Goal: Participate in discussion: Engage in conversation with other users on a specific topic

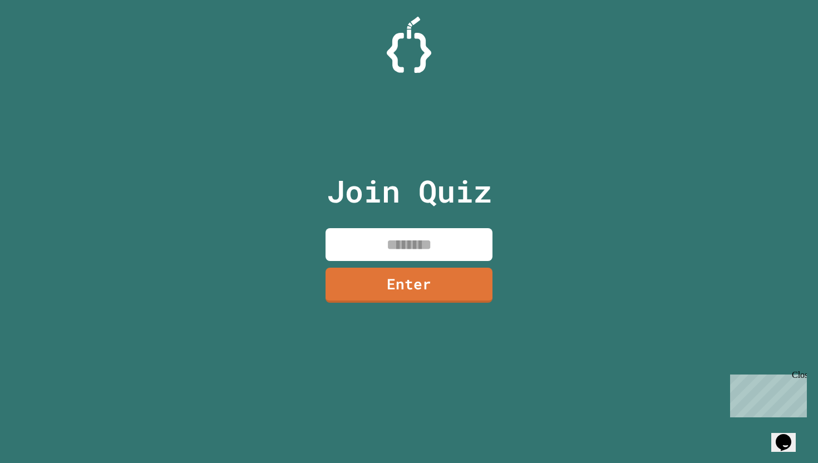
click at [425, 176] on p "Join Quiz" at bounding box center [409, 191] width 165 height 46
click at [427, 248] on input at bounding box center [408, 244] width 167 height 33
type input "********"
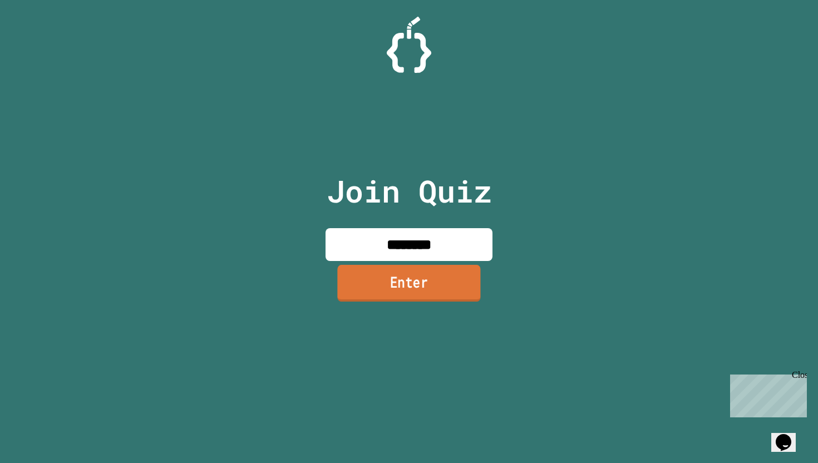
click at [416, 283] on link "Enter" at bounding box center [408, 283] width 143 height 37
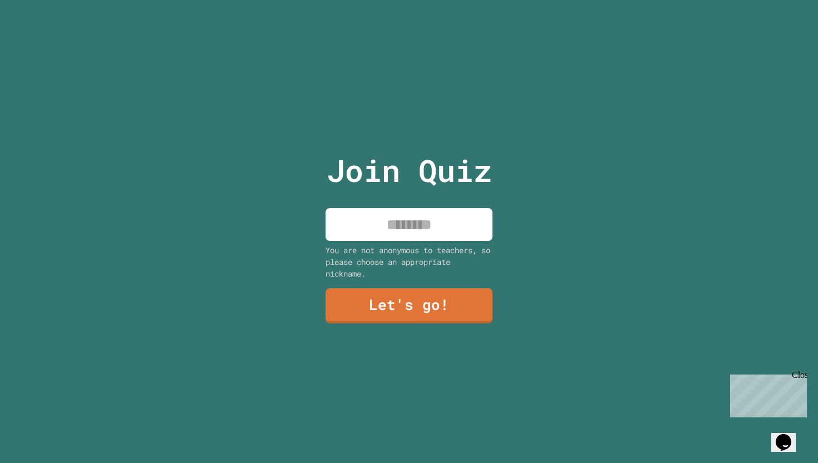
click at [423, 234] on input at bounding box center [408, 224] width 167 height 33
type input "********"
click at [421, 307] on link "Let's go!" at bounding box center [409, 304] width 165 height 37
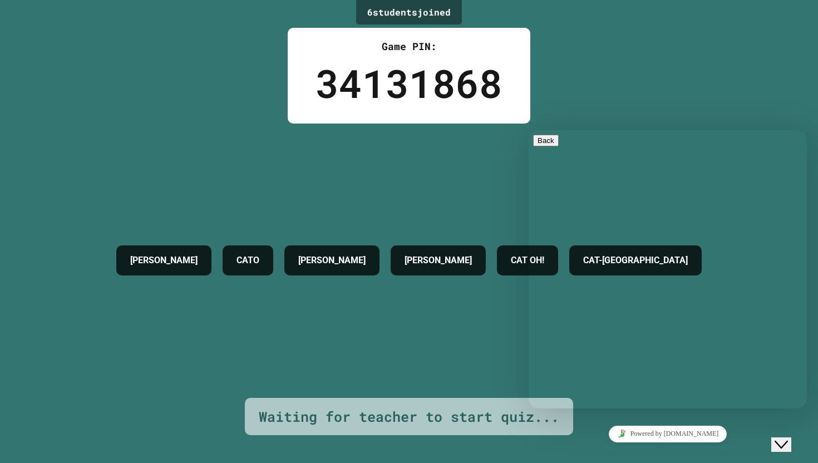
click at [439, 328] on div "[PERSON_NAME] [PERSON_NAME] CAT OH! CAT-[GEOGRAPHIC_DATA]" at bounding box center [409, 261] width 596 height 274
click at [789, 449] on button "Close Chat This icon closes the chat window." at bounding box center [781, 444] width 20 height 14
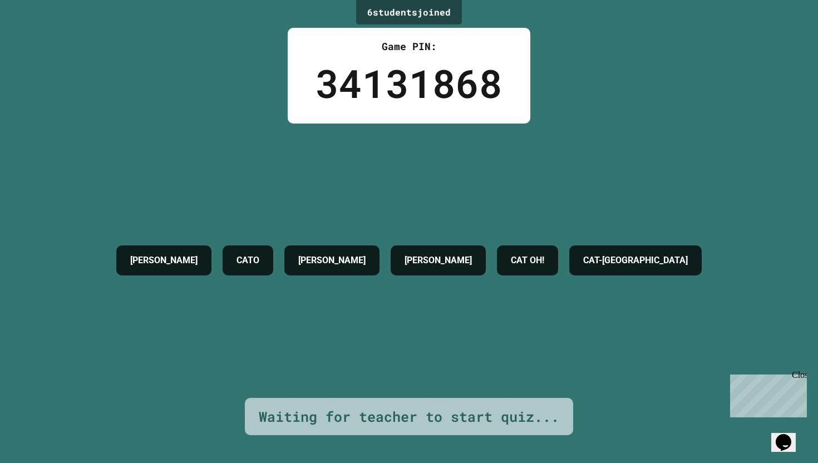
click at [626, 356] on div "[PERSON_NAME] [PERSON_NAME] CAT OH! CAT-[GEOGRAPHIC_DATA]" at bounding box center [409, 261] width 596 height 274
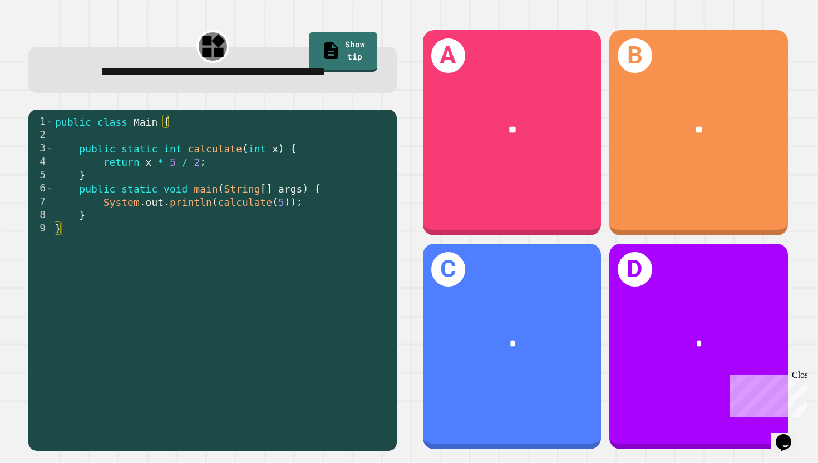
click at [328, 175] on div "public class Main { public static int calculate ( int x ) { return x * 5 / 2 ; …" at bounding box center [222, 288] width 338 height 347
click at [328, 153] on div "public class Main { public static int calculate ( int x ) { return x * 5 / 2 ; …" at bounding box center [222, 288] width 338 height 347
click at [332, 161] on div "public class Main { public static int calculate ( int x ) { return x * 5 / 2 ; …" at bounding box center [222, 288] width 338 height 347
click at [343, 195] on div "public class Main { public static int calculate ( int x ) { return x * 5 / 2 ; …" at bounding box center [222, 288] width 338 height 347
click at [343, 206] on div "public class Main { public static int calculate ( int x ) { return x * 5 / 2 ; …" at bounding box center [222, 288] width 338 height 347
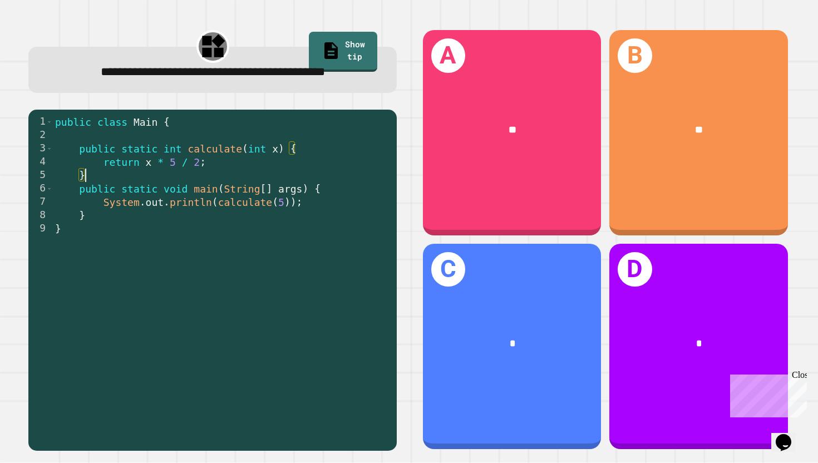
click at [337, 173] on div "public class Main { public static int calculate ( int x ) { return x * 5 / 2 ; …" at bounding box center [222, 288] width 338 height 347
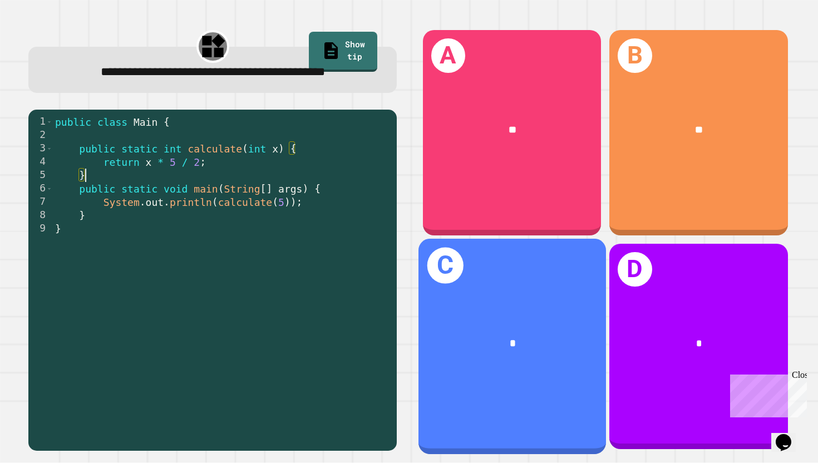
click at [509, 315] on div "*" at bounding box center [512, 344] width 188 height 58
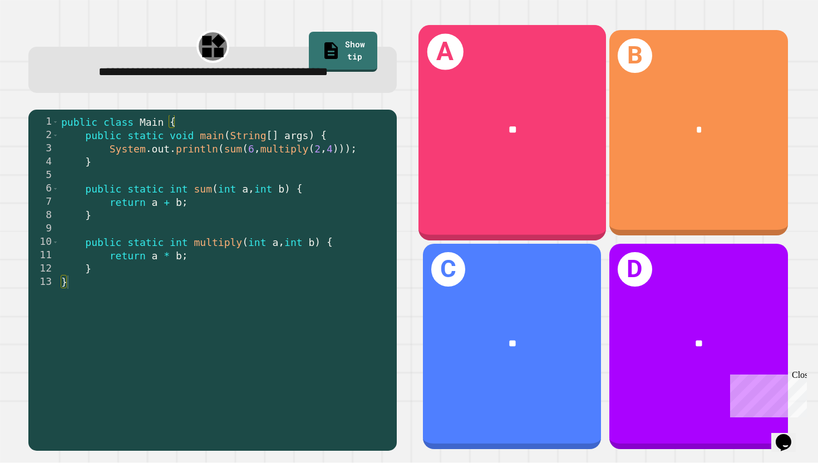
click at [467, 157] on div "**" at bounding box center [512, 130] width 188 height 58
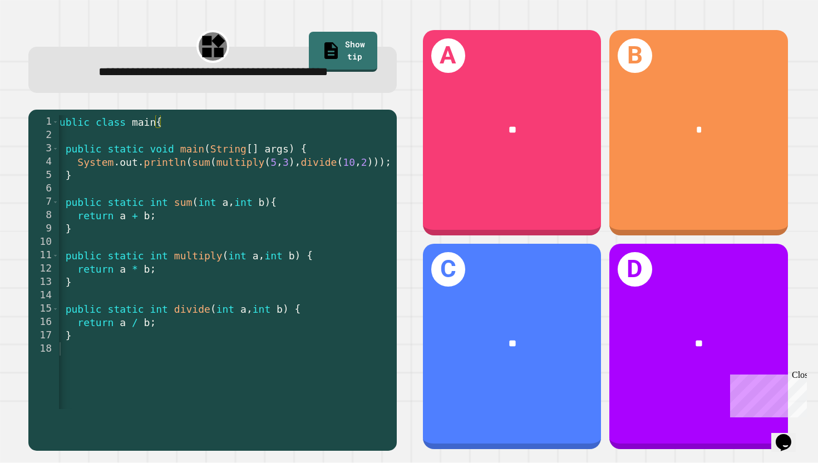
scroll to position [0, 8]
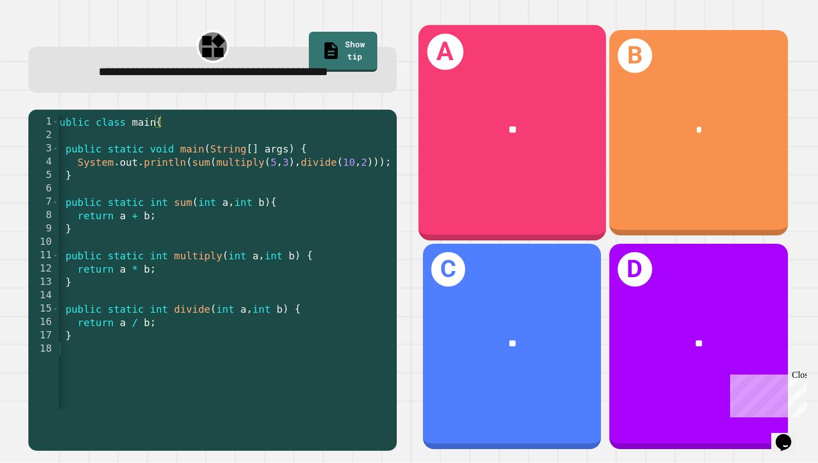
click at [538, 146] on div "**" at bounding box center [512, 130] width 188 height 58
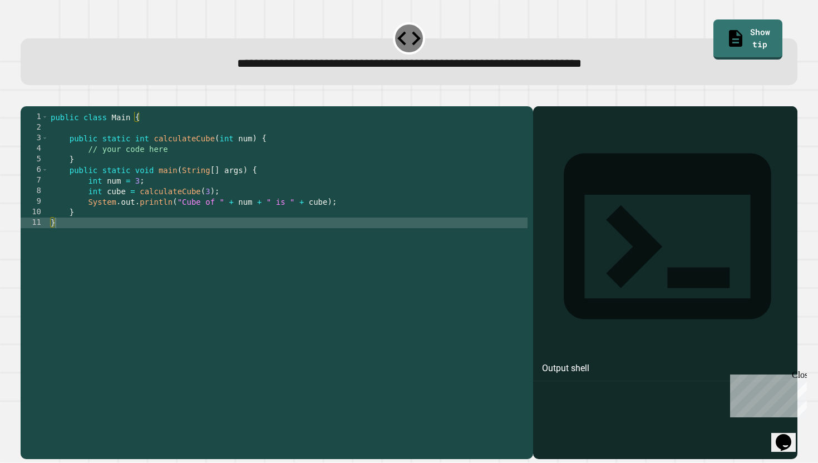
click at [335, 220] on div "public class Main { public static int calculateCube ( int num ) { // your code …" at bounding box center [287, 281] width 479 height 338
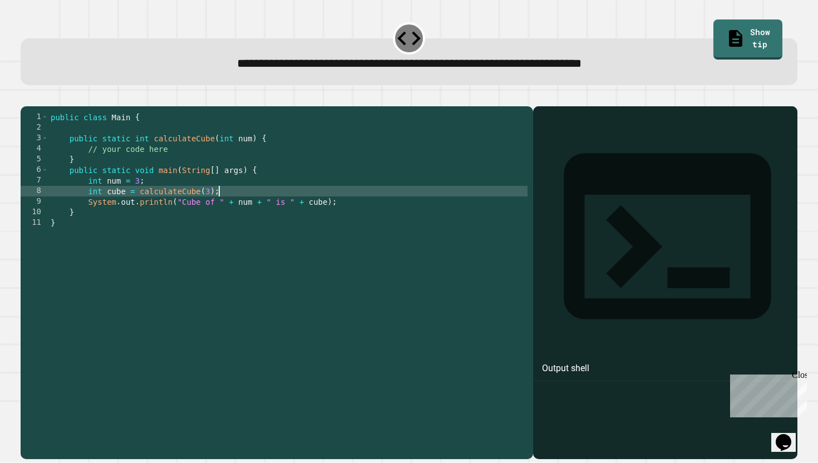
click at [350, 212] on div "public class Main { public static int calculateCube ( int num ) { // your code …" at bounding box center [287, 281] width 479 height 338
click at [350, 208] on div "public class Main { public static int calculateCube ( int num ) { // your code …" at bounding box center [287, 281] width 479 height 338
click at [348, 192] on div "public class Main { public static int calculateCube ( int num ) { // your code …" at bounding box center [287, 281] width 479 height 338
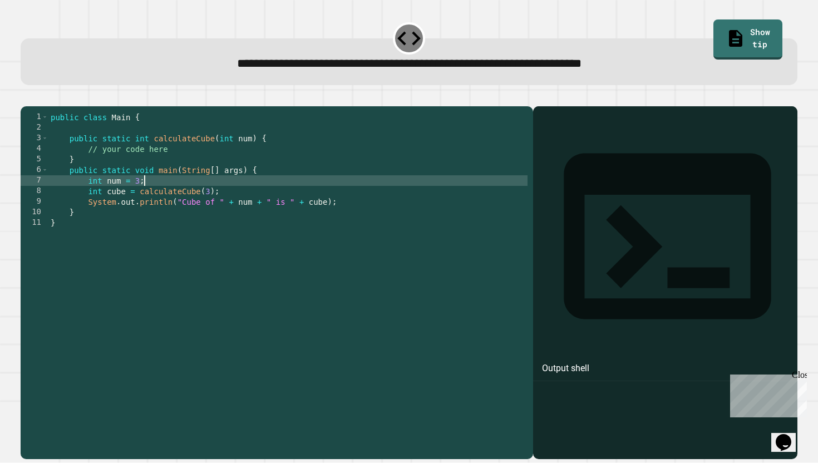
click at [346, 185] on div "public class Main { public static int calculateCube ( int num ) { // your code …" at bounding box center [287, 281] width 479 height 338
click at [341, 194] on div "public class Main { public static int calculateCube ( int num ) { // your code …" at bounding box center [287, 281] width 479 height 338
click at [345, 204] on div "public class Main { public static int calculateCube ( int num ) { // your code …" at bounding box center [287, 281] width 479 height 338
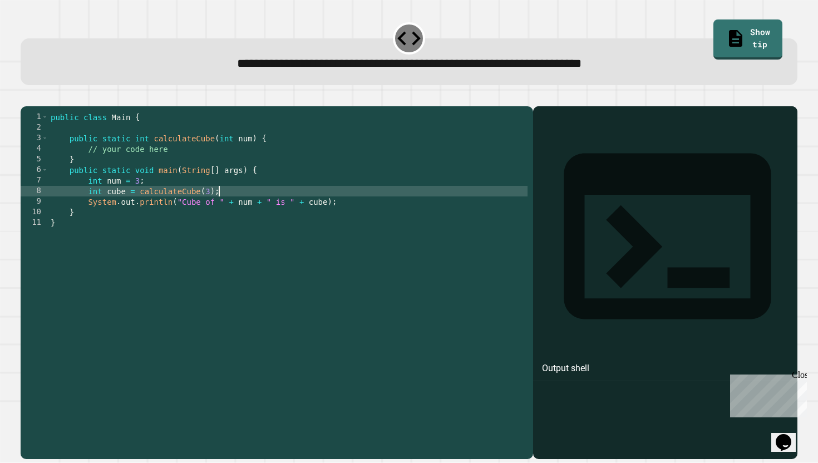
click at [354, 223] on div "public class Main { public static int calculateCube ( int num ) { // your code …" at bounding box center [287, 281] width 479 height 338
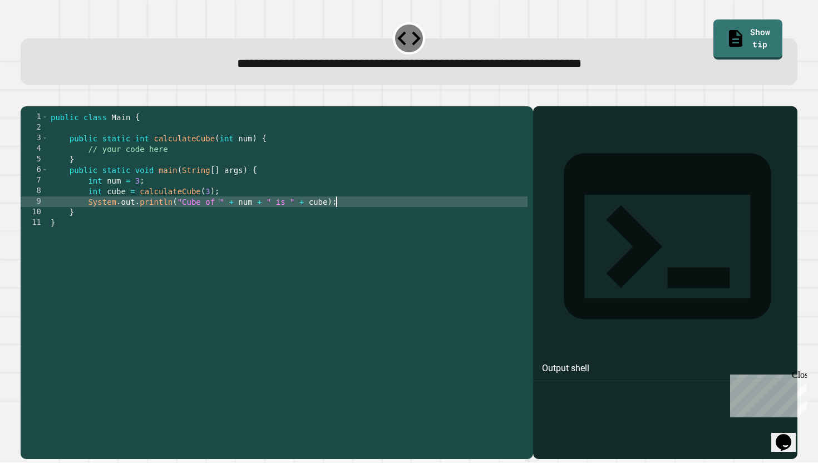
click at [354, 218] on div "public class Main { public static int calculateCube ( int num ) { // your code …" at bounding box center [287, 281] width 479 height 338
click at [354, 204] on div "public class Main { public static int calculateCube ( int num ) { // your code …" at bounding box center [287, 281] width 479 height 338
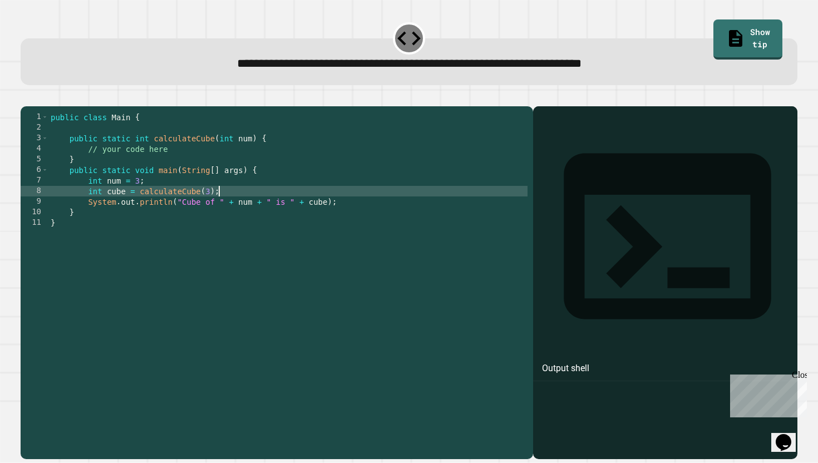
click at [354, 196] on div "public class Main { public static int calculateCube ( int num ) { // your code …" at bounding box center [287, 281] width 479 height 338
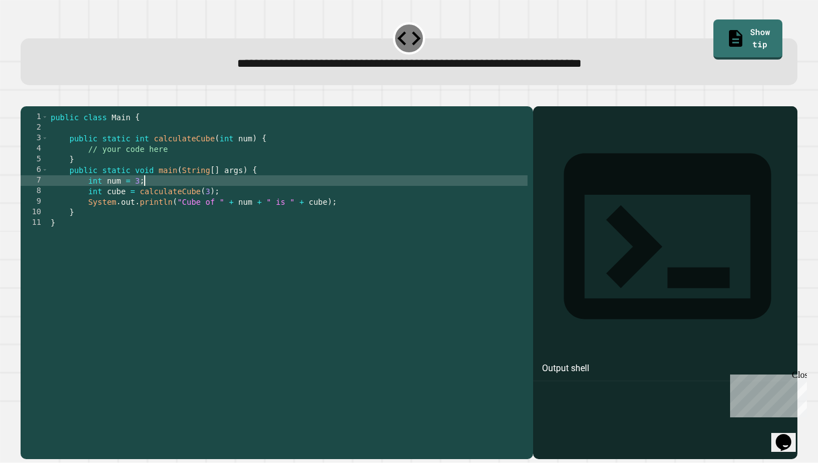
click at [355, 203] on div "public class Main { public static int calculateCube ( int num ) { // your code …" at bounding box center [287, 281] width 479 height 338
click at [352, 195] on div "public class Main { public static int calculateCube ( int num ) { // your code …" at bounding box center [287, 281] width 479 height 338
click at [352, 197] on div "public class Main { public static int calculateCube ( int num ) { // your code …" at bounding box center [287, 281] width 479 height 338
click at [352, 201] on div "public class Main { public static int calculateCube ( int num ) { // your code …" at bounding box center [287, 281] width 479 height 338
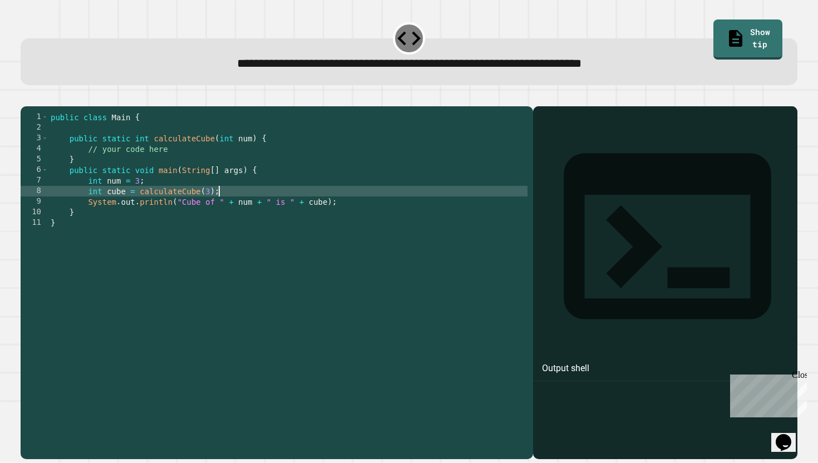
click at [352, 203] on div "public class Main { public static int calculateCube ( int num ) { // your code …" at bounding box center [287, 281] width 479 height 338
click at [352, 204] on div "public class Main { public static int calculateCube ( int num ) { // your code …" at bounding box center [287, 281] width 479 height 338
type textarea "**********"
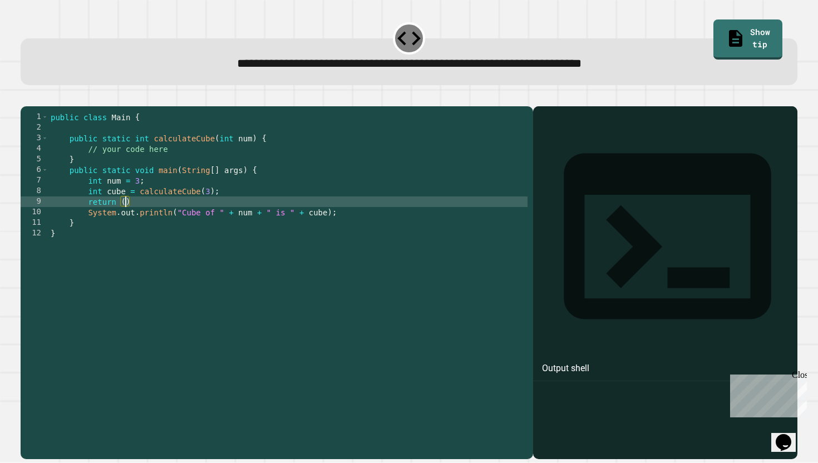
scroll to position [0, 4]
type textarea "*"
click at [199, 167] on div "public class Main { public static int calculateCube ( int num ) { // your code …" at bounding box center [287, 281] width 479 height 338
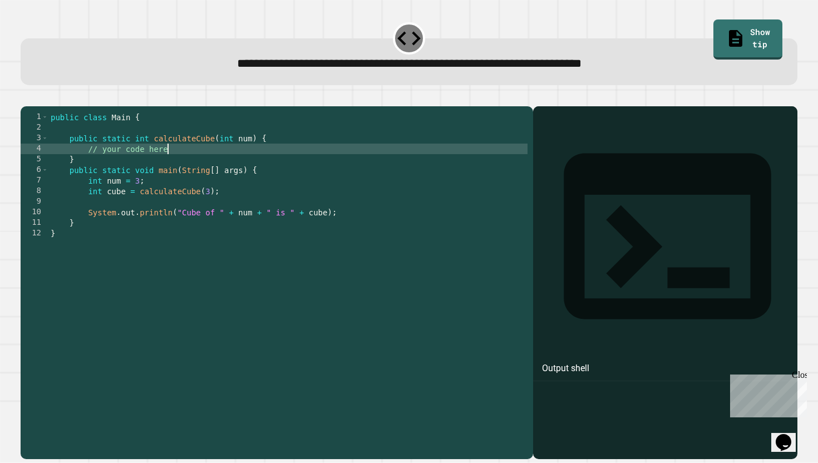
type textarea "**********"
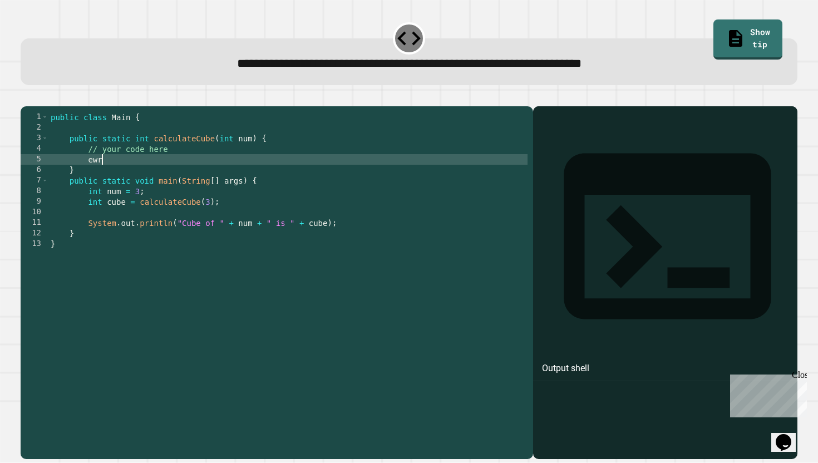
type textarea "*"
type textarea "**"
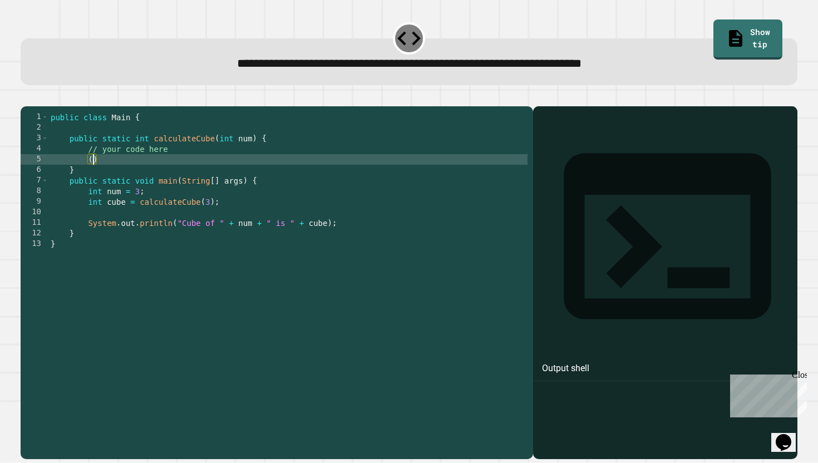
scroll to position [0, 2]
type textarea "*"
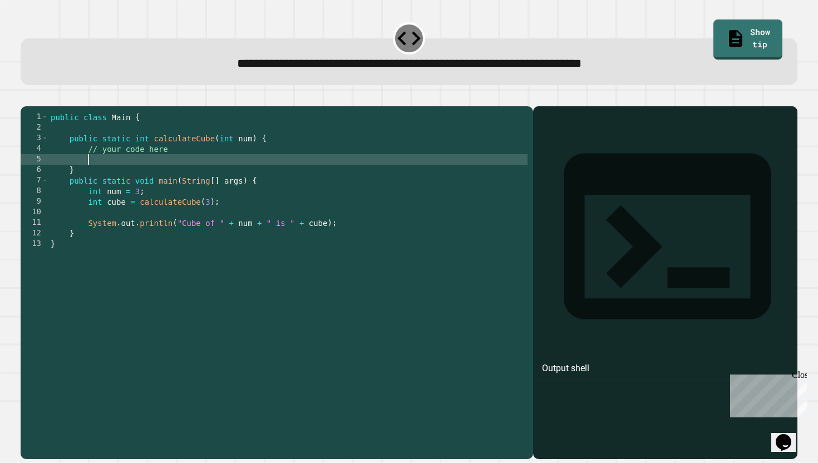
scroll to position [0, 2]
click at [200, 159] on div "public class Main { public static int calculateCube ( int num ) { // your code …" at bounding box center [287, 281] width 479 height 338
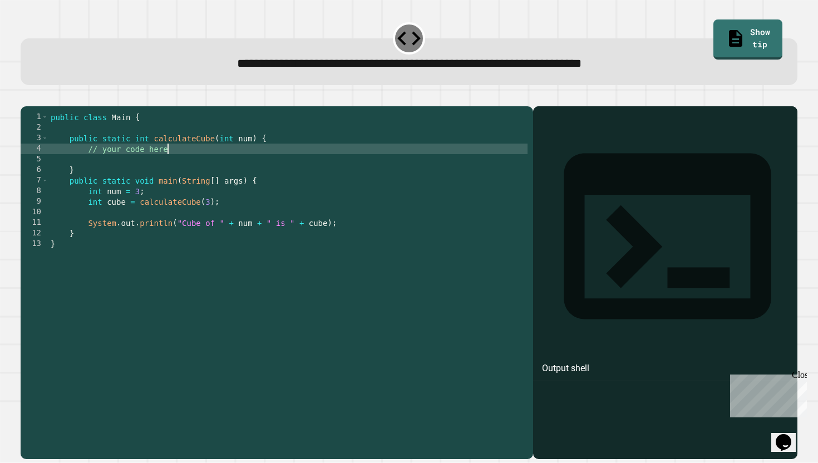
click at [205, 166] on div "public class Main { public static int calculateCube ( int num ) { // your code …" at bounding box center [287, 281] width 479 height 338
click at [206, 170] on div "public class Main { public static int calculateCube ( int num ) { // your code …" at bounding box center [287, 281] width 479 height 338
click at [213, 171] on div "public class Main { public static int calculateCube ( int num ) { // your code …" at bounding box center [287, 281] width 479 height 338
click at [222, 164] on div "public class Main { public static int calculateCube ( int num ) { // your code …" at bounding box center [287, 281] width 479 height 338
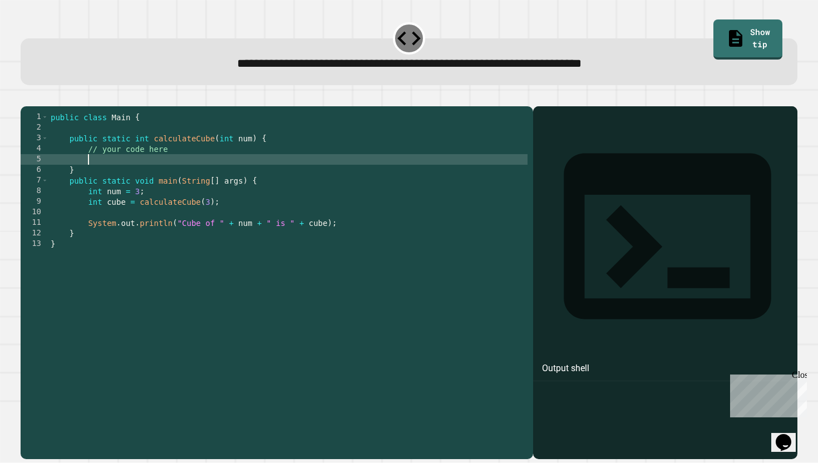
click at [224, 173] on div "public class Main { public static int calculateCube ( int num ) { // your code …" at bounding box center [287, 281] width 479 height 338
click at [224, 169] on div "public class Main { public static int calculateCube ( int num ) { // your code …" at bounding box center [287, 281] width 479 height 338
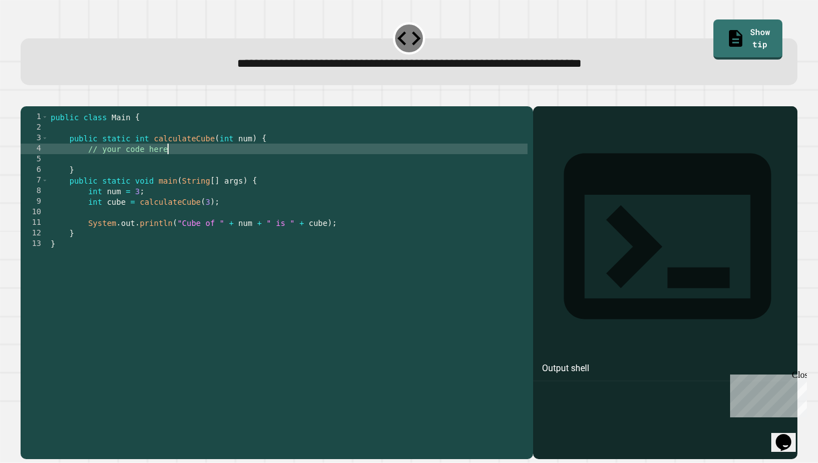
click at [224, 177] on div "public class Main { public static int calculateCube ( int num ) { // your code …" at bounding box center [287, 281] width 479 height 338
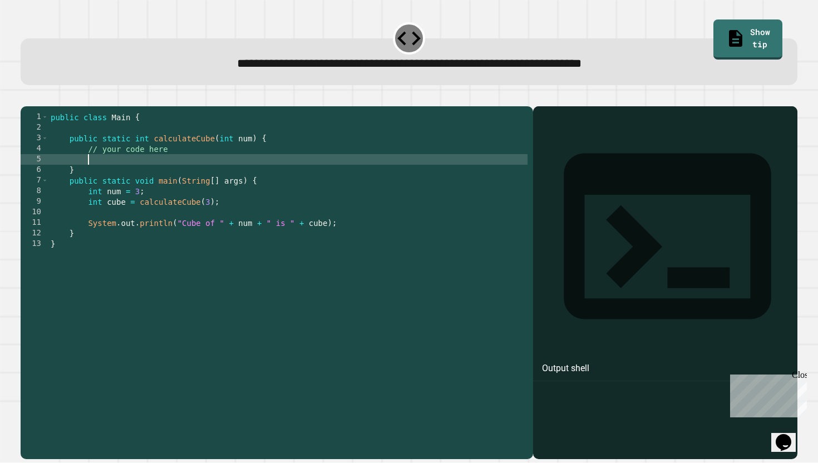
type textarea "*"
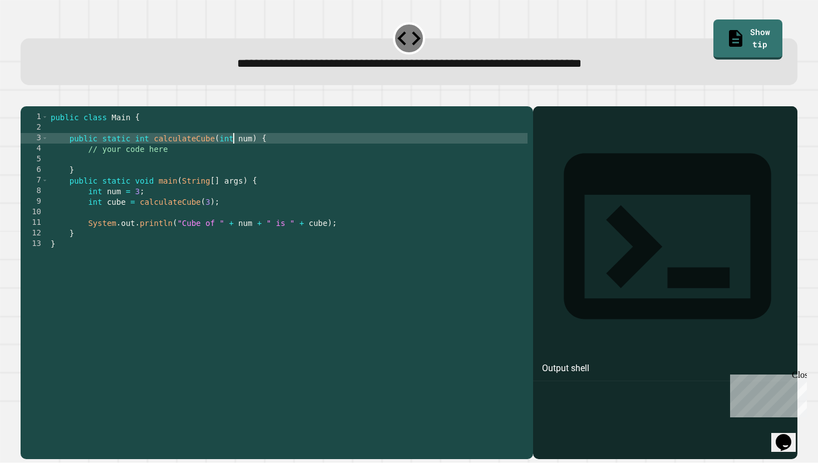
click at [234, 158] on div "public class Main { public static int calculateCube ( int num ) { // your code …" at bounding box center [287, 281] width 479 height 338
click at [251, 159] on div "public class Main { public static int calculateCube ( int num ) { // your code …" at bounding box center [287, 281] width 479 height 338
click at [26, 97] on button "button" at bounding box center [26, 97] width 0 height 0
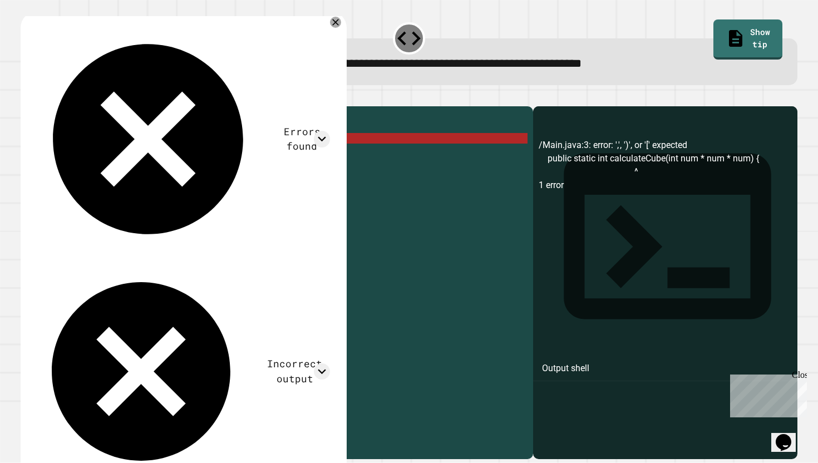
scroll to position [0, 8]
click at [267, 166] on div "public class Main { public static int calculateCube ( int num * num * num ) { /…" at bounding box center [287, 281] width 479 height 338
click at [308, 154] on div "public class Main { public static int calculateCube ( int num * num * num ) { /…" at bounding box center [287, 281] width 479 height 338
click at [309, 155] on div "public class Main { public static int calculateCube ( int num * num * num ) { /…" at bounding box center [287, 281] width 479 height 338
click at [310, 155] on div "public class Main { public static int calculateCube ( int num * num * num ) { /…" at bounding box center [287, 281] width 479 height 338
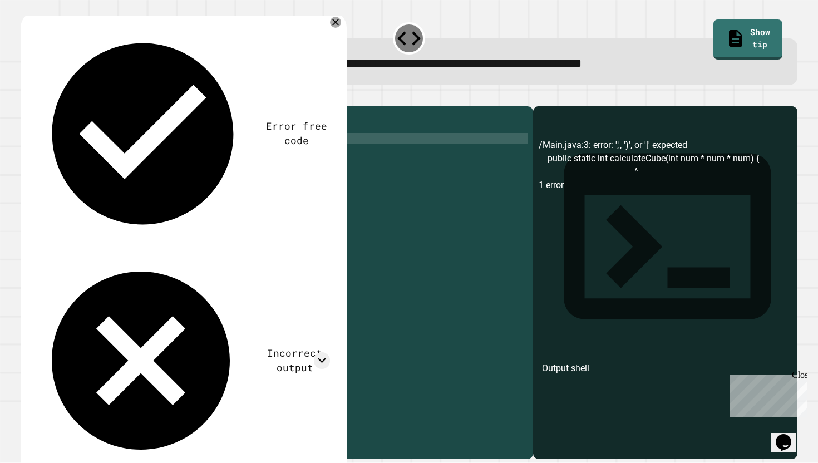
click at [297, 159] on div "public class Main { public static int calculateCube ( int num ) { // your code …" at bounding box center [287, 281] width 479 height 338
click at [256, 161] on div "public class Main { public static int calculateCube ( int num ) { // your code …" at bounding box center [287, 281] width 479 height 338
click at [256, 157] on div "public class Main { public static int calculateCube ( int num ) { // your code …" at bounding box center [287, 281] width 479 height 338
type textarea "**********"
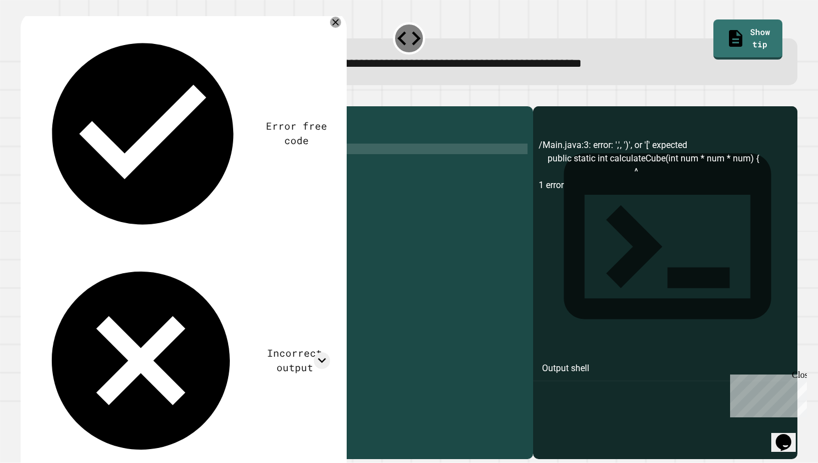
click at [279, 162] on div "public class Main { public static int calculateCube ( int num ) { // your code …" at bounding box center [287, 281] width 479 height 338
click at [288, 182] on div "public class Main { public static int calculateCube ( int num ) { // your code …" at bounding box center [287, 281] width 479 height 338
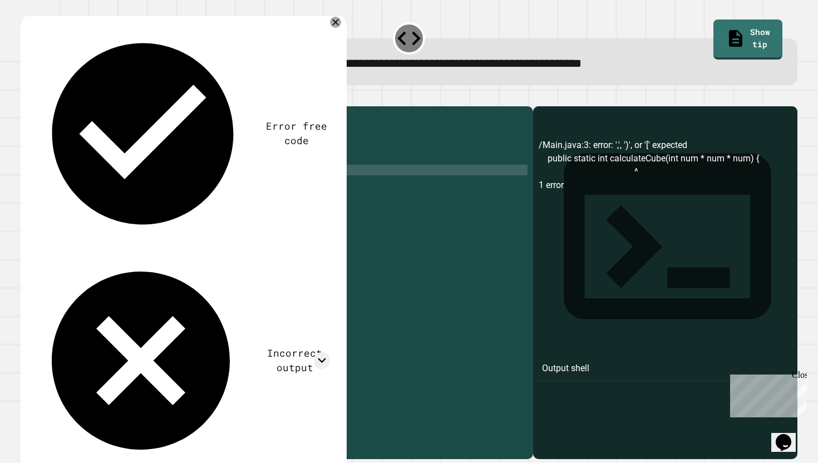
click at [299, 196] on div "public class Main { public static int calculateCube ( int num ) { // your code …" at bounding box center [287, 281] width 479 height 338
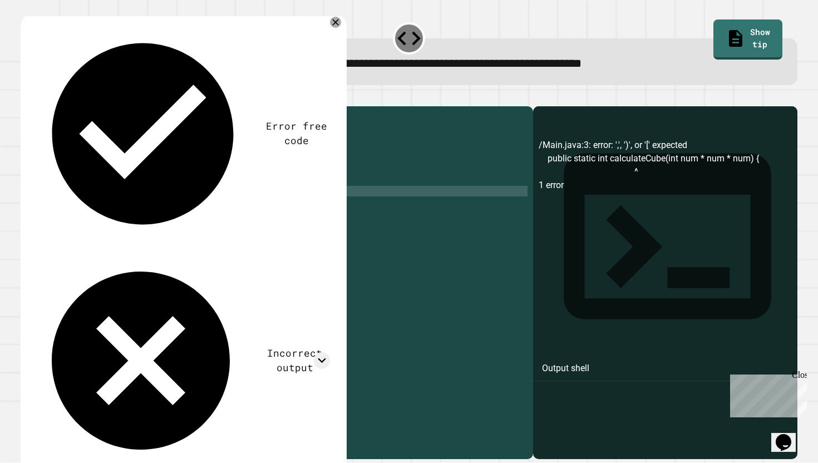
click at [317, 207] on div "public class Main { public static int calculateCube ( int num ) { // your code …" at bounding box center [287, 281] width 479 height 338
click at [318, 216] on div "public class Main { public static int calculateCube ( int num ) { // your code …" at bounding box center [287, 281] width 479 height 338
click at [324, 223] on div "public class Main { public static int calculateCube ( int num ) { // your code …" at bounding box center [287, 281] width 479 height 338
click at [326, 224] on div "public class Main { public static int calculateCube ( int num ) { // your code …" at bounding box center [287, 281] width 479 height 338
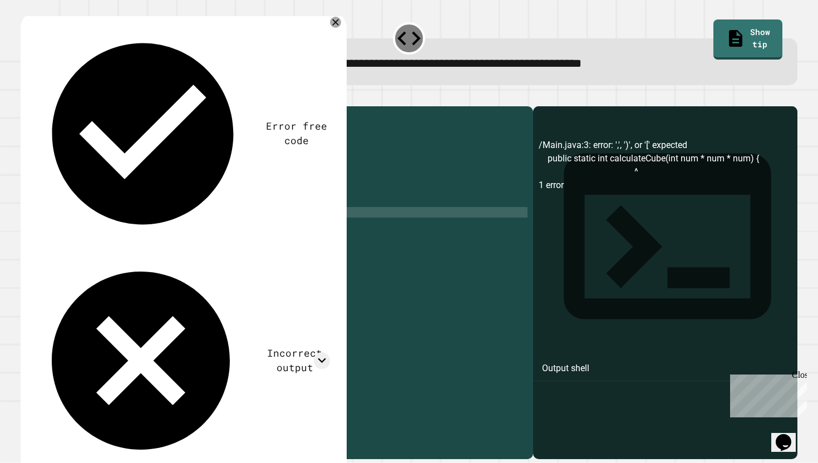
scroll to position [0, 6]
click at [288, 224] on div "public class Main { public static int calculateCube ( int num ) { // your code …" at bounding box center [287, 281] width 479 height 338
type textarea "**********"
click at [289, 216] on div "public class Main { public static int calculateCube ( int num ) { // your code …" at bounding box center [287, 281] width 479 height 338
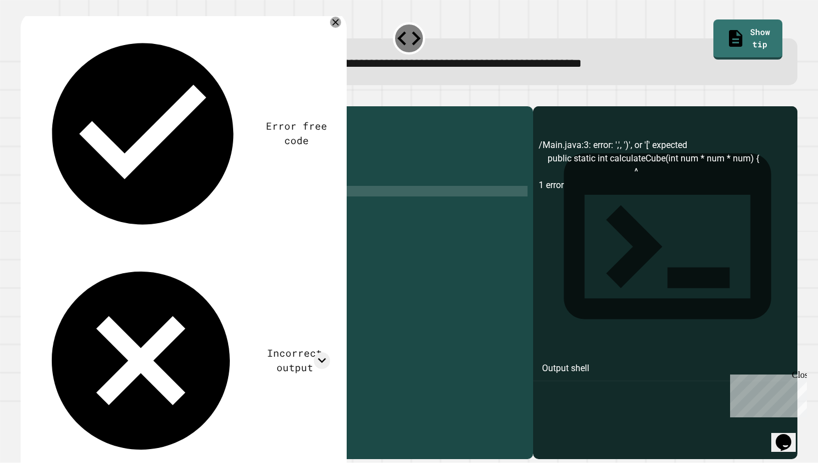
click at [293, 211] on div "public class Main { public static int calculateCube ( int num ) { // your code …" at bounding box center [287, 281] width 479 height 338
click at [294, 204] on div "public class Main { public static int calculateCube ( int num ) { // your code …" at bounding box center [287, 281] width 479 height 338
click at [297, 196] on div "public class Main { public static int calculateCube ( int num ) { // your code …" at bounding box center [287, 281] width 479 height 338
click at [295, 186] on div "public class Main { public static int calculateCube ( int num ) { // your code …" at bounding box center [287, 281] width 479 height 338
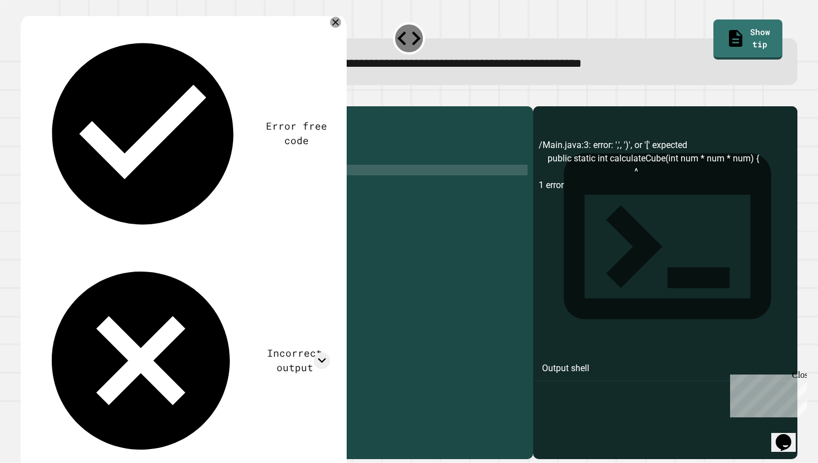
scroll to position [0, 1]
click at [295, 177] on div "public class Main { public static int calculateCube ( int num ) { // your code …" at bounding box center [287, 281] width 479 height 338
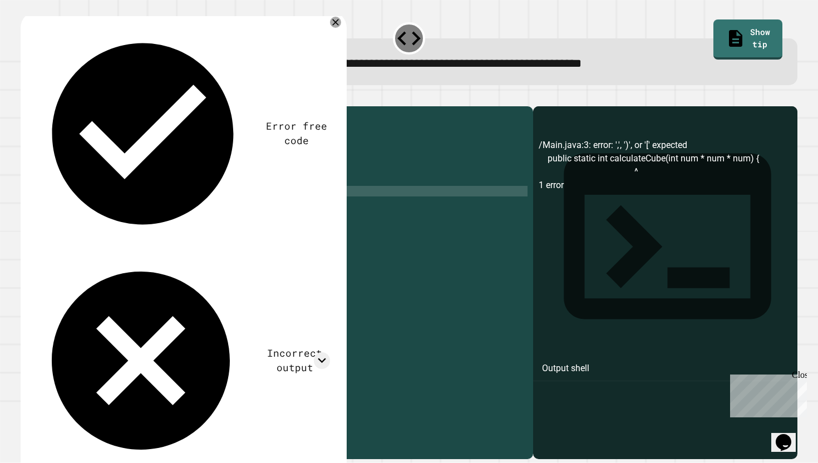
click at [295, 210] on div "public class Main { public static int calculateCube ( int num ) { // your code …" at bounding box center [287, 281] width 479 height 338
click at [297, 220] on div "public class Main { public static int calculateCube ( int num ) { // your code …" at bounding box center [287, 281] width 479 height 338
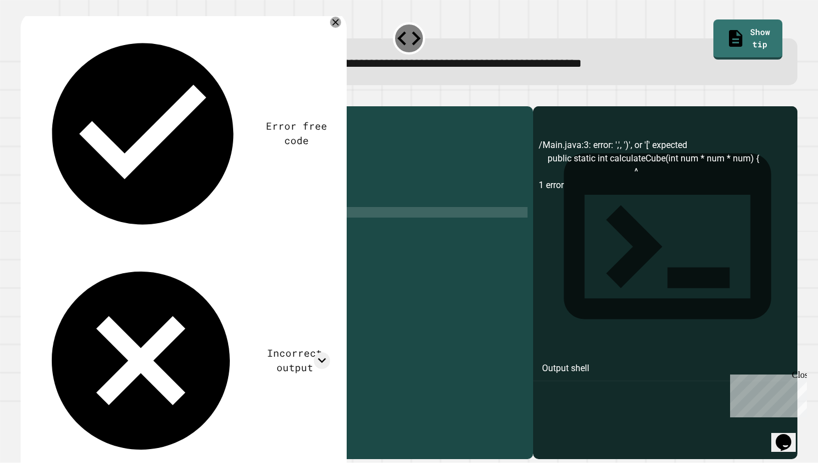
click at [297, 227] on div "public class Main { public static int calculateCube ( int num ) { // your code …" at bounding box center [287, 281] width 479 height 338
click at [191, 166] on div "public class Main { public static int calculateCube ( int num ) { // your code …" at bounding box center [287, 281] width 479 height 338
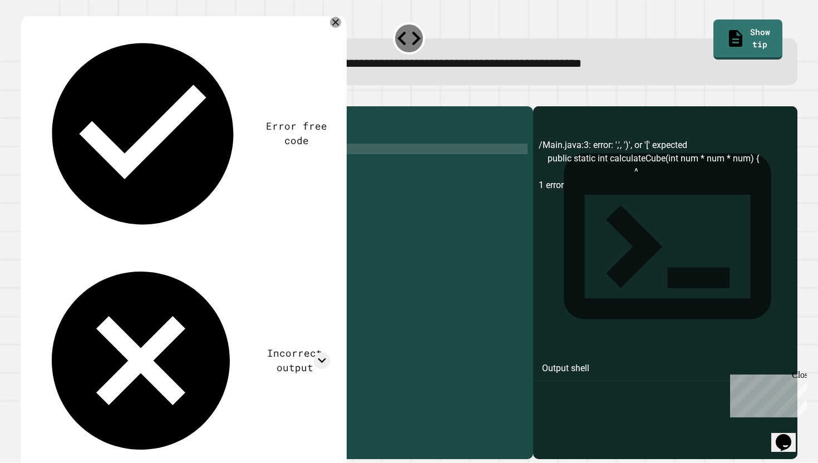
click at [189, 210] on div "public class Main { public static int calculateCube ( int num ) { // your code …" at bounding box center [287, 281] width 479 height 338
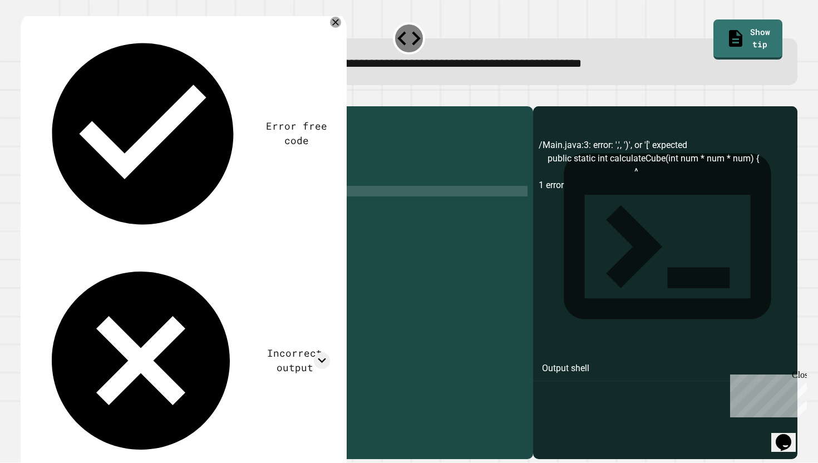
click at [235, 166] on div "public class Main { public static int calculateCube ( int num ) { // your code …" at bounding box center [287, 281] width 479 height 338
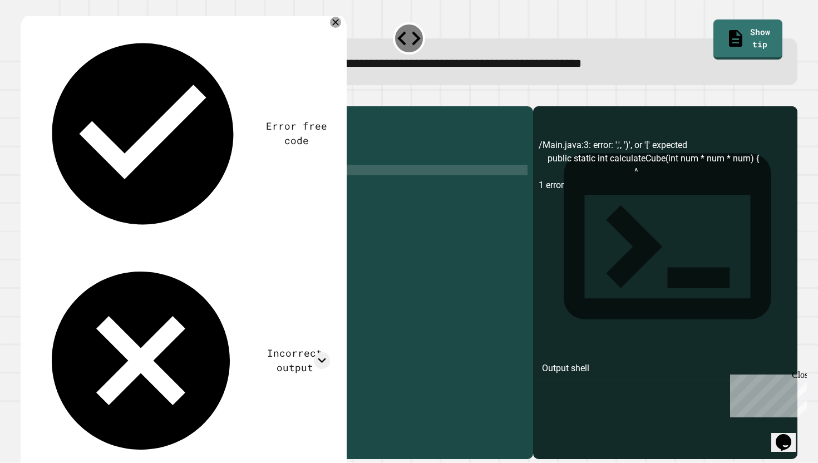
click at [225, 185] on div "public class Main { public static int calculateCube ( int num ) { // your code …" at bounding box center [287, 281] width 479 height 338
click at [232, 175] on div "public class Main { public static int calculateCube ( int num ) { // your code …" at bounding box center [287, 281] width 479 height 338
drag, startPoint x: 156, startPoint y: 228, endPoint x: 88, endPoint y: 232, distance: 68.5
click at [88, 232] on div "public class Main { public static int calculateCube ( int num ) { // your code …" at bounding box center [287, 281] width 479 height 338
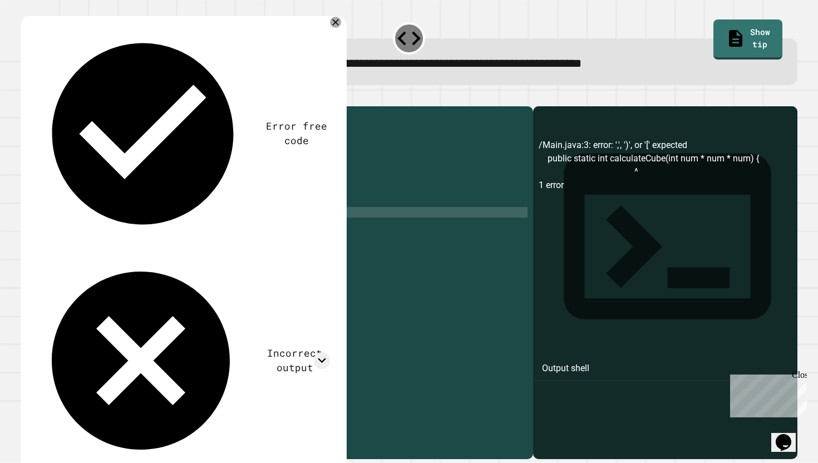
click at [88, 175] on div "public class Main { public static int calculateCube ( int num ) { // your code …" at bounding box center [287, 281] width 479 height 338
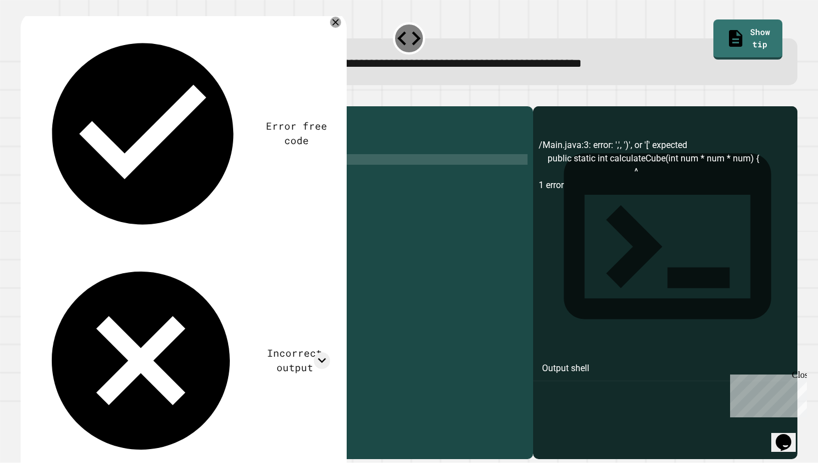
scroll to position [0, 6]
click at [187, 167] on div "public class Main { public static int calculateCube ( int num ) { // your code …" at bounding box center [287, 281] width 479 height 338
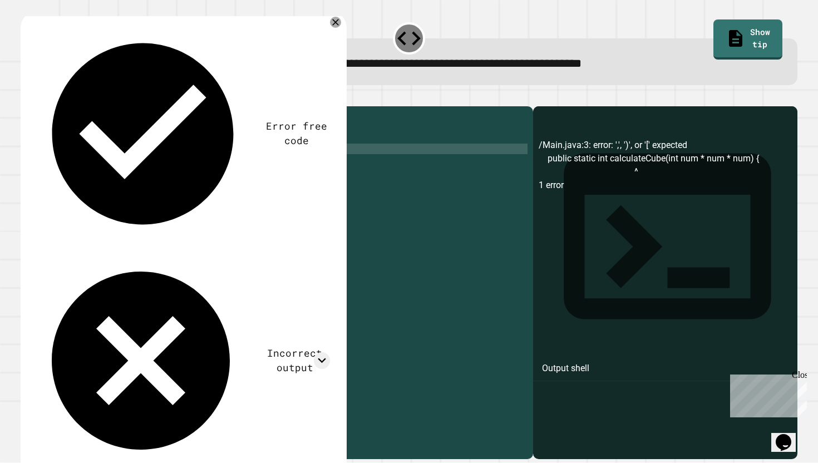
type textarea "**********"
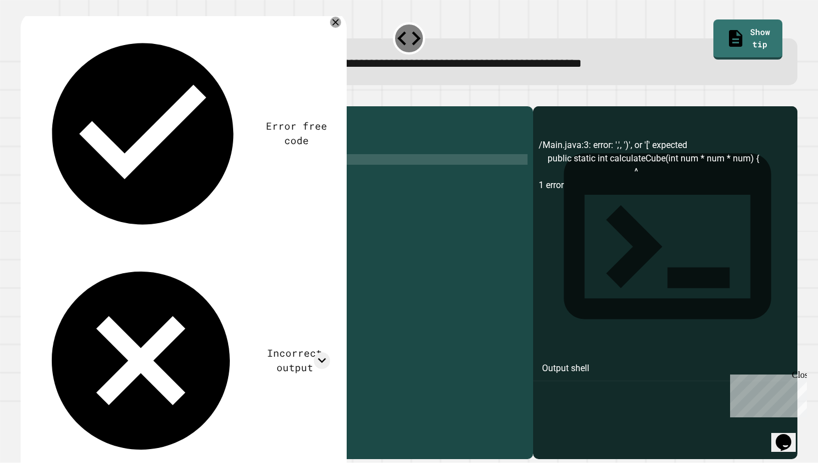
scroll to position [0, 3]
type textarea "*"
type textarea "**********"
click at [34, 105] on icon "button" at bounding box center [34, 104] width 6 height 8
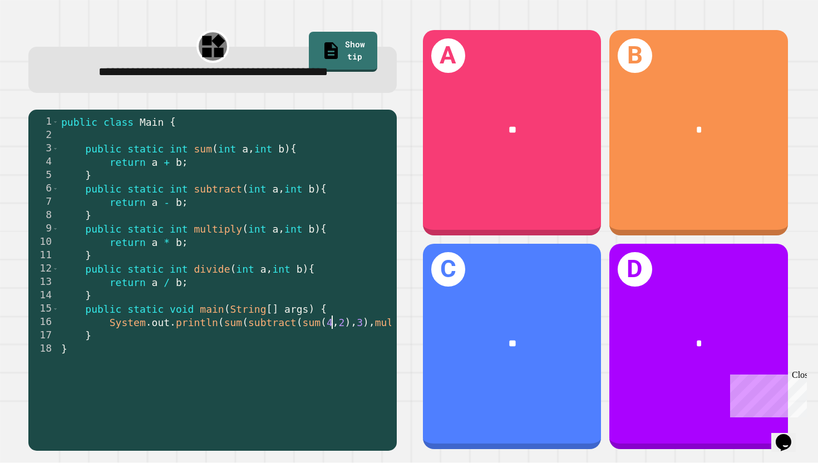
click at [334, 342] on div "public class Main { public static int sum ( int a , int b ) { return a + b ; } …" at bounding box center [313, 275] width 509 height 320
click at [328, 342] on div "public class Main { public static int sum ( int a , int b ) { return a + b ; } …" at bounding box center [313, 275] width 509 height 320
click at [337, 341] on div "public class Main { public static int sum ( int a , int b ) { return a + b ; } …" at bounding box center [313, 275] width 509 height 320
click at [351, 342] on div "public class Main { public static int sum ( int a , int b ) { return a + b ; } …" at bounding box center [313, 275] width 509 height 320
click at [302, 353] on div "public class Main { public static int sum ( int a , int b ) { return a + b ; } …" at bounding box center [313, 275] width 509 height 320
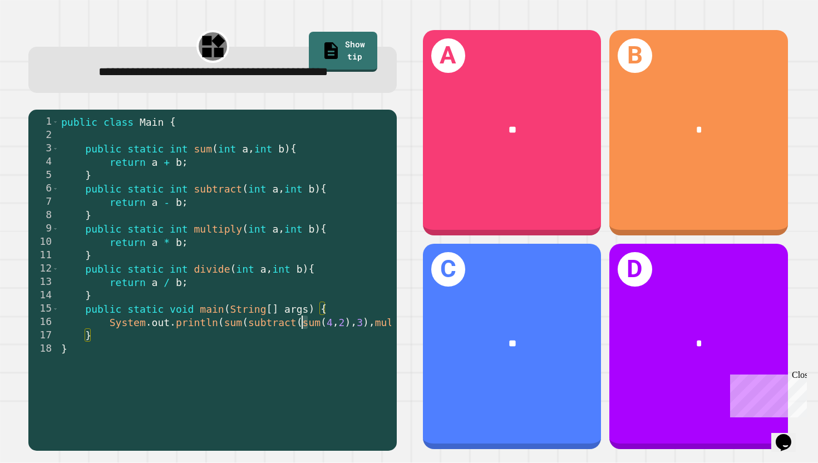
click at [304, 346] on div "public class Main { public static int sum ( int a , int b ) { return a + b ; } …" at bounding box center [313, 275] width 509 height 320
click at [337, 343] on div "public class Main { public static int sum ( int a , int b ) { return a + b ; } …" at bounding box center [313, 275] width 509 height 320
click at [356, 347] on div "public class Main { public static int sum ( int a , int b ) { return a + b ; } …" at bounding box center [313, 275] width 509 height 320
click at [309, 320] on div "public class Main { public static int sum ( int a , int b ) { return a + b ; } …" at bounding box center [313, 275] width 509 height 320
click at [314, 337] on div "public class Main { public static int sum ( int a , int b ) { return a + b ; } …" at bounding box center [313, 275] width 509 height 320
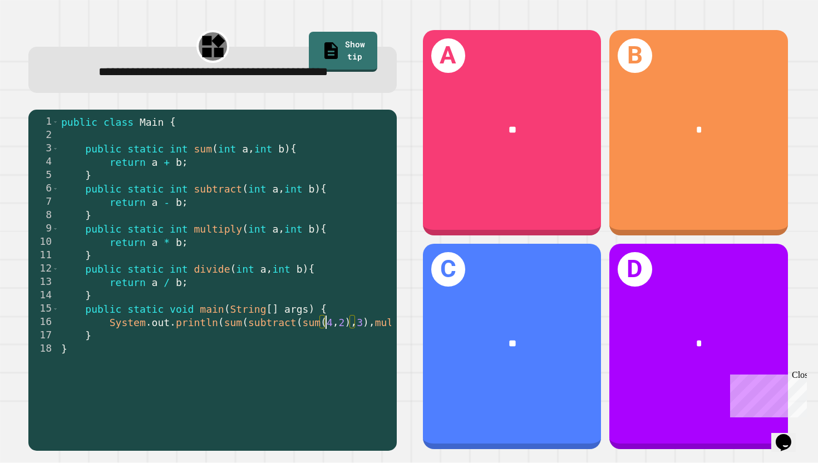
click at [325, 342] on div "public class Main { public static int sum ( int a , int b ) { return a + b ; } …" at bounding box center [313, 275] width 509 height 320
click at [327, 344] on div "public class Main { public static int sum ( int a , int b ) { return a + b ; } …" at bounding box center [313, 275] width 509 height 320
click at [326, 329] on div "public class Main { public static int sum ( int a , int b ) { return a + b ; } …" at bounding box center [313, 275] width 509 height 320
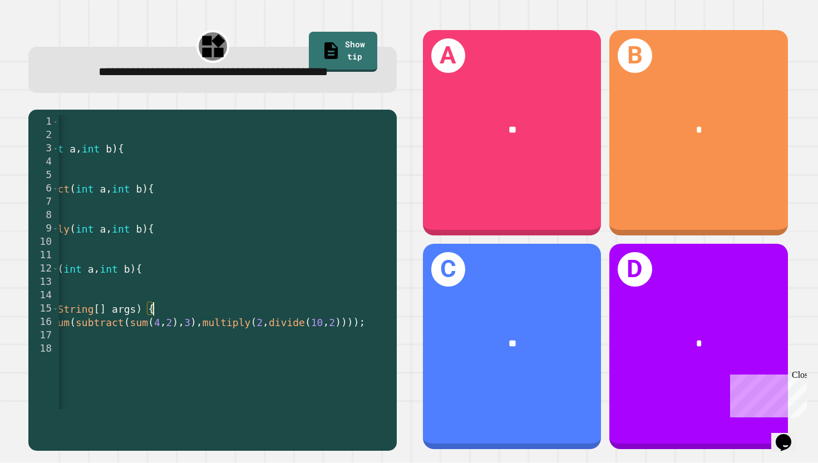
scroll to position [0, 173]
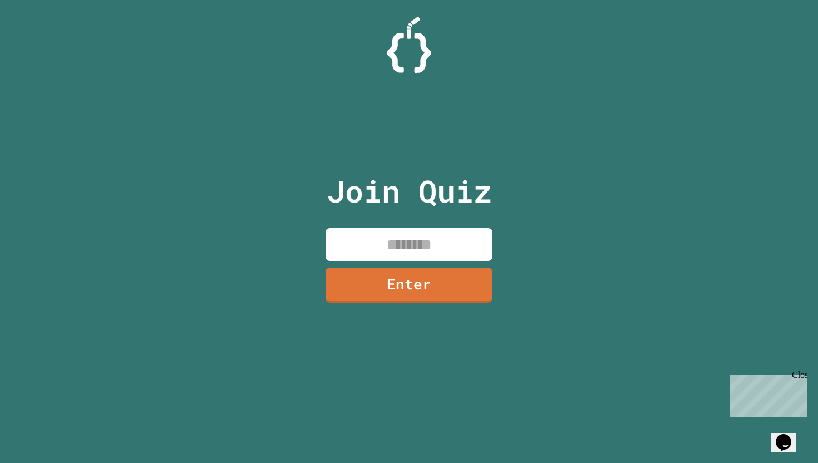
click at [346, 223] on div "Join Quiz Enter" at bounding box center [409, 231] width 188 height 407
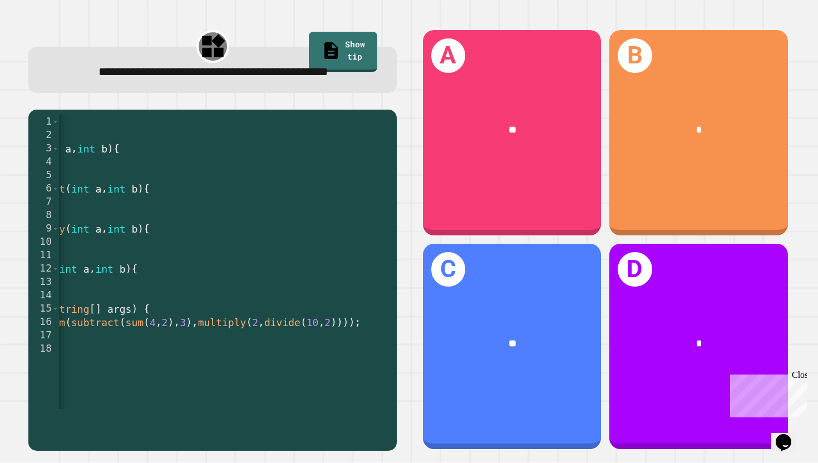
scroll to position [0, 177]
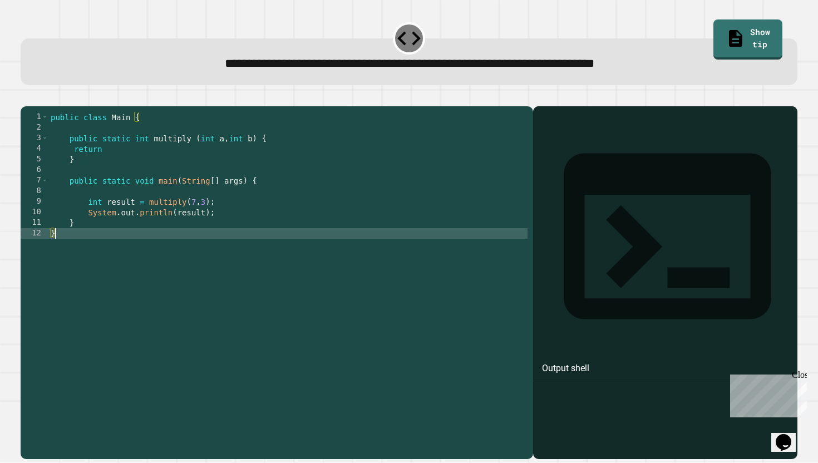
click at [359, 253] on div "public class Main { public static int multiply ( int a , int b ) { return } pub…" at bounding box center [287, 281] width 479 height 338
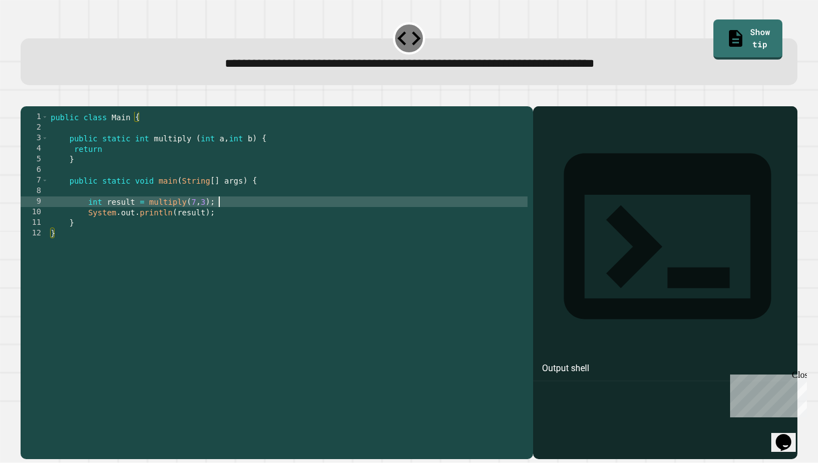
click at [368, 222] on div "public class Main { public static int multiply ( int a , int b ) { return } pub…" at bounding box center [287, 281] width 479 height 338
click at [371, 228] on div "public class Main { public static int multiply ( int a , int b ) { return } pub…" at bounding box center [287, 281] width 479 height 338
click at [367, 219] on div "public class Main { public static int multiply ( int a , int b ) { return } pub…" at bounding box center [287, 281] width 479 height 338
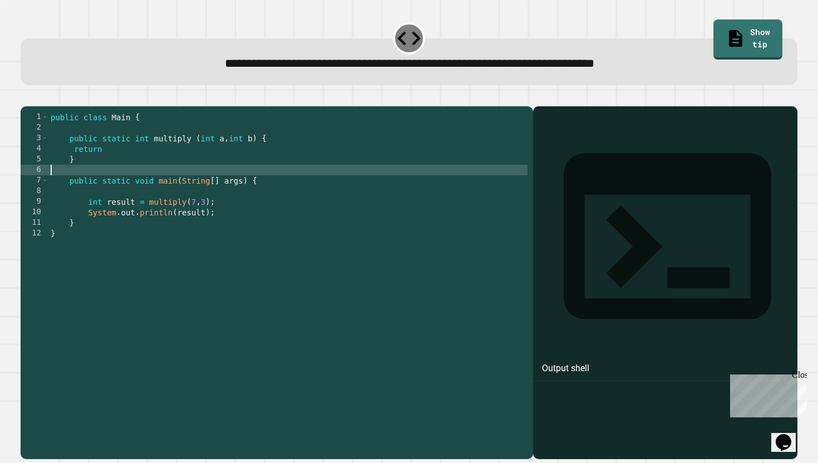
click at [361, 186] on div "public class Main { public static int multiply ( int a , int b ) { return } pub…" at bounding box center [287, 281] width 479 height 338
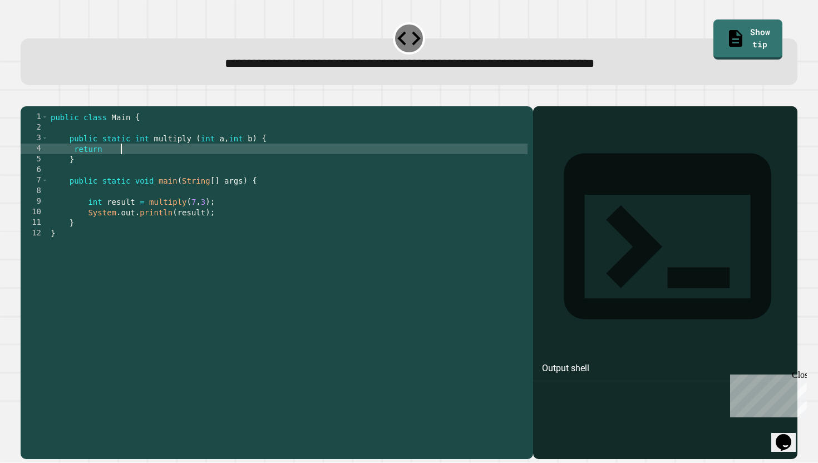
click at [358, 161] on div "public class Main { public static int multiply ( int a , int b ) { return } pub…" at bounding box center [287, 281] width 479 height 338
click at [53, 106] on div at bounding box center [409, 99] width 777 height 13
click at [26, 97] on button "button" at bounding box center [26, 97] width 0 height 0
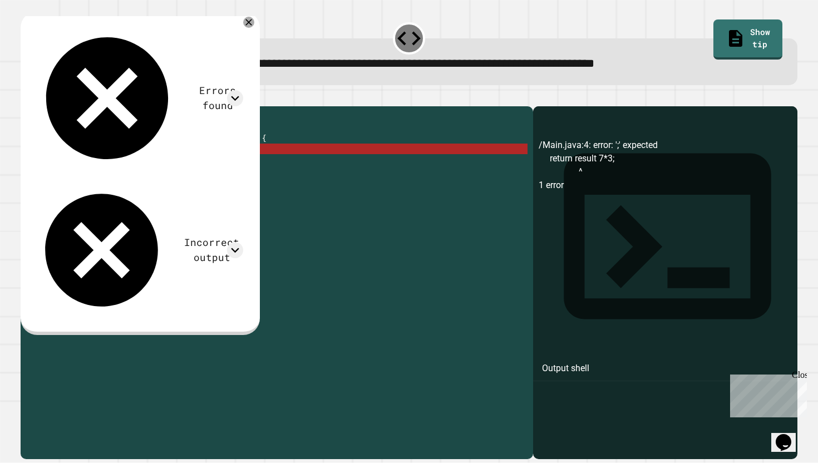
click at [156, 167] on div "public class Main { public static int multiply ( int a , int b ) { return resul…" at bounding box center [287, 281] width 479 height 338
click at [151, 167] on div "public class Main { public static int multiply ( int a , int b ) { return resul…" at bounding box center [287, 281] width 479 height 338
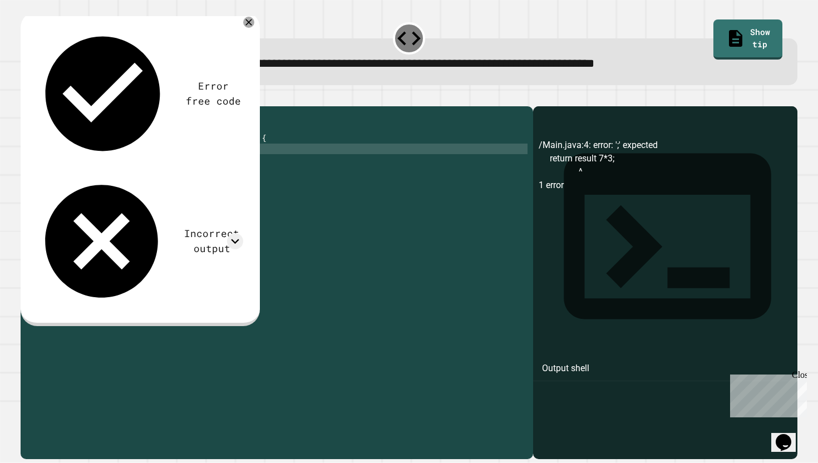
scroll to position [0, 8]
click at [26, 97] on icon "button" at bounding box center [26, 97] width 0 height 0
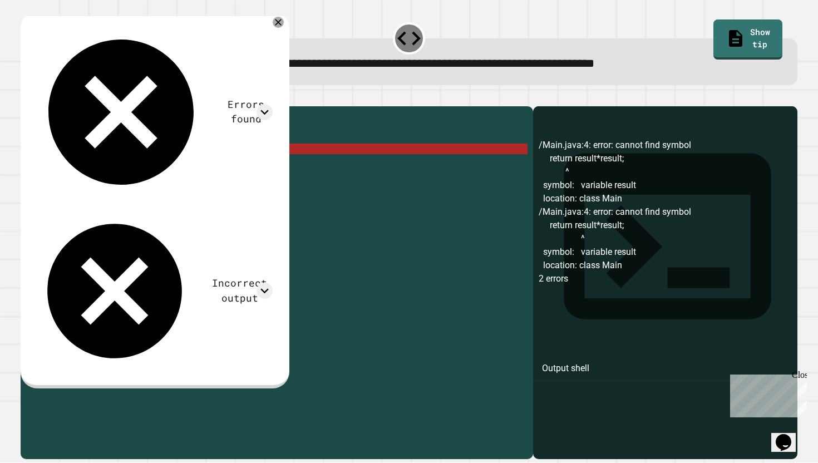
click at [167, 169] on div "public class Main { public static int multiply ( int a , int b ) { return resul…" at bounding box center [287, 281] width 479 height 338
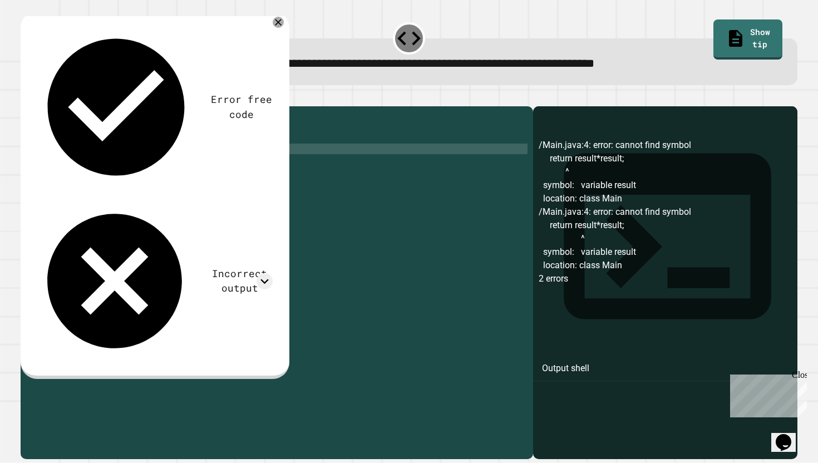
scroll to position [0, 9]
click at [26, 97] on icon "button" at bounding box center [26, 97] width 0 height 0
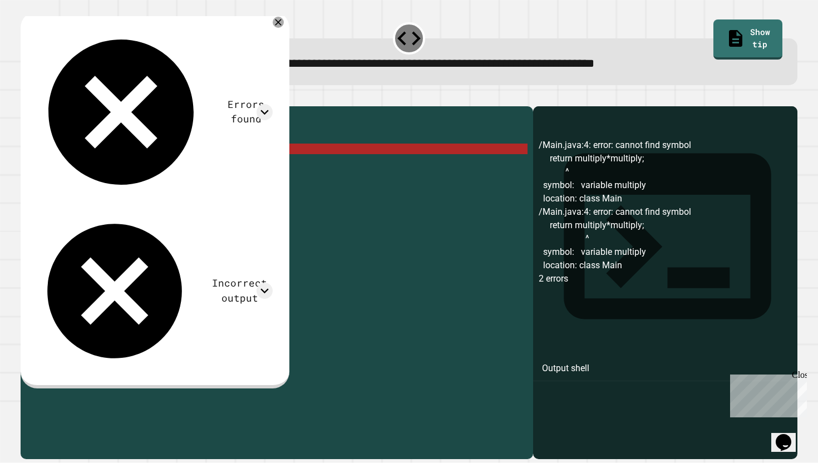
click at [188, 169] on div "public class Main { public static int multiply ( int a , int b ) { return multi…" at bounding box center [287, 281] width 479 height 338
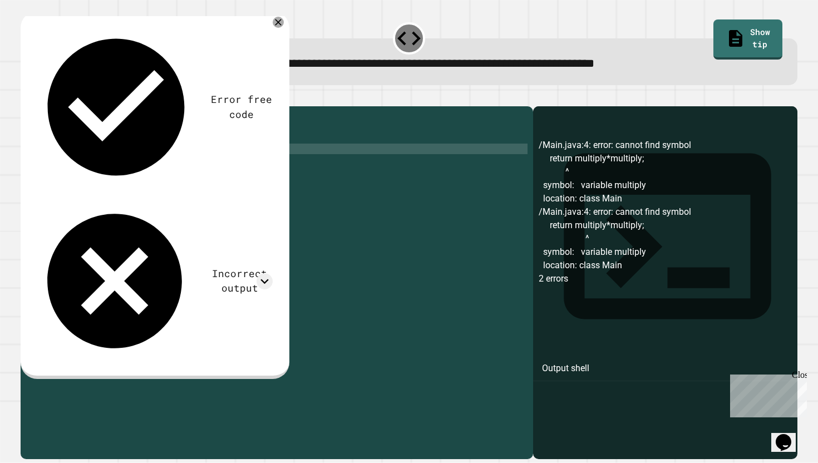
scroll to position [0, 4]
type textarea "**********"
click at [26, 97] on icon "button" at bounding box center [26, 97] width 0 height 0
